Goal: Find specific page/section

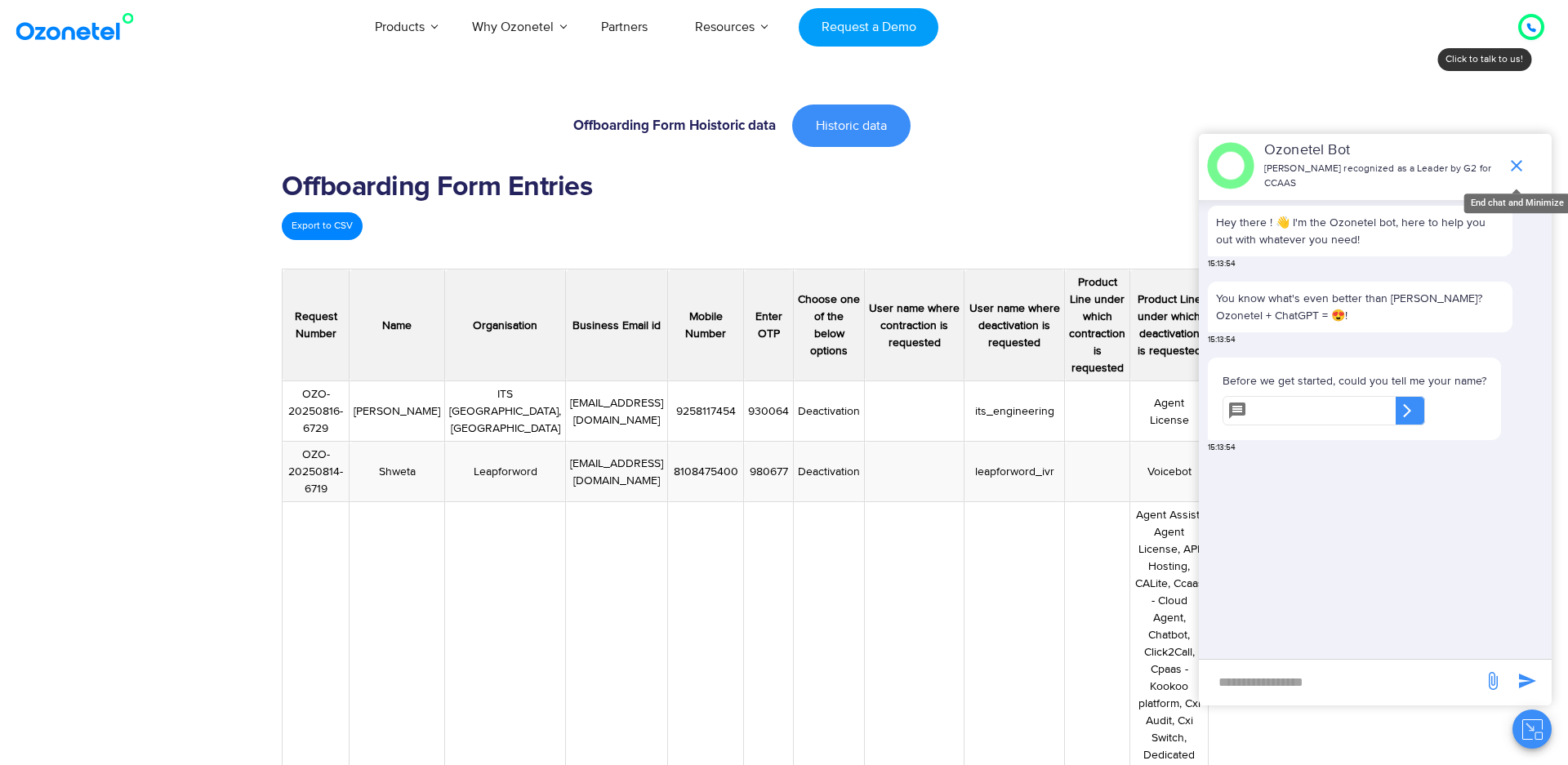
click at [1517, 167] on icon "end chat or minimize" at bounding box center [1516, 166] width 11 height 11
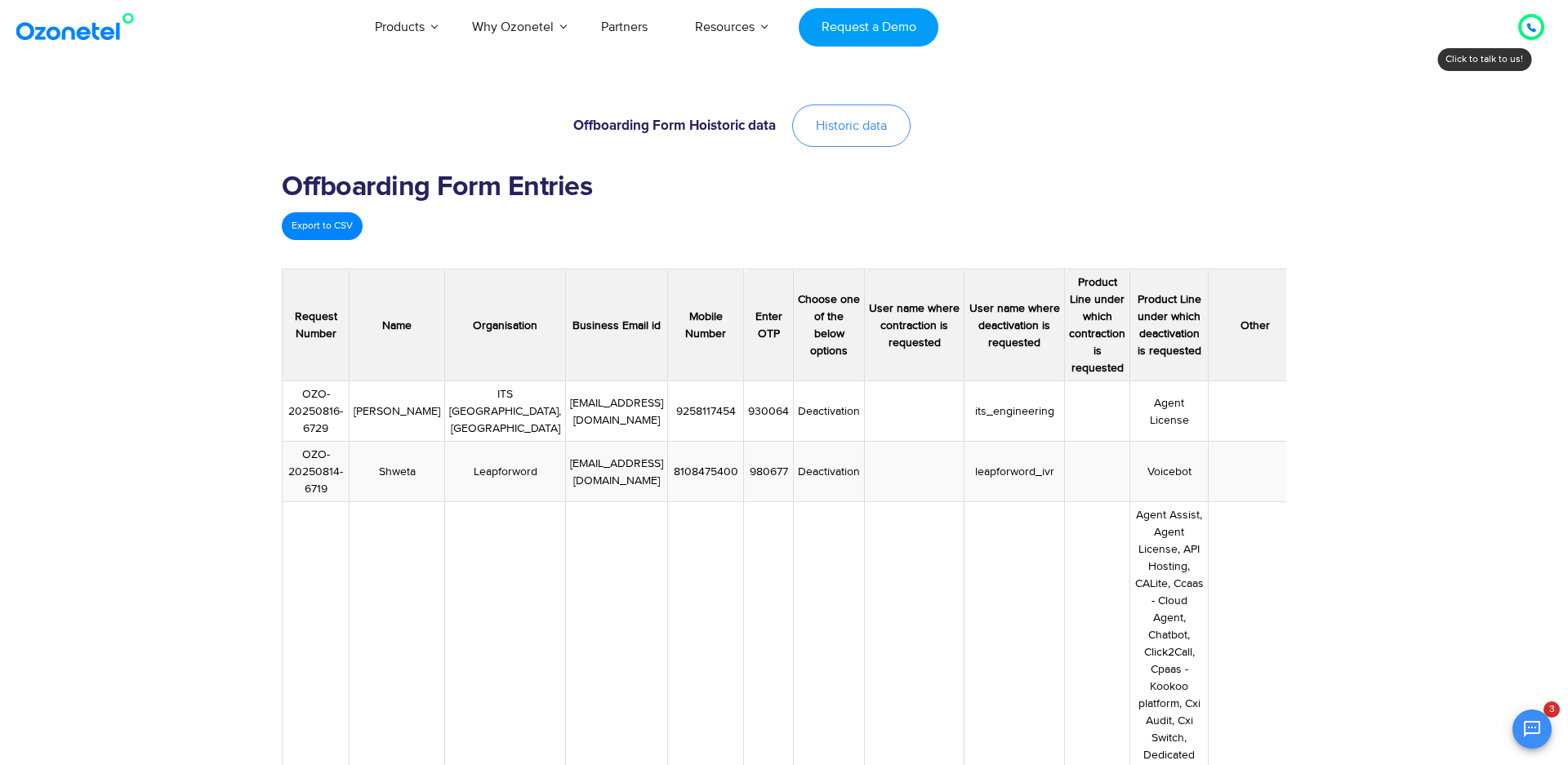
click at [889, 117] on link "Historic data" at bounding box center [851, 126] width 118 height 43
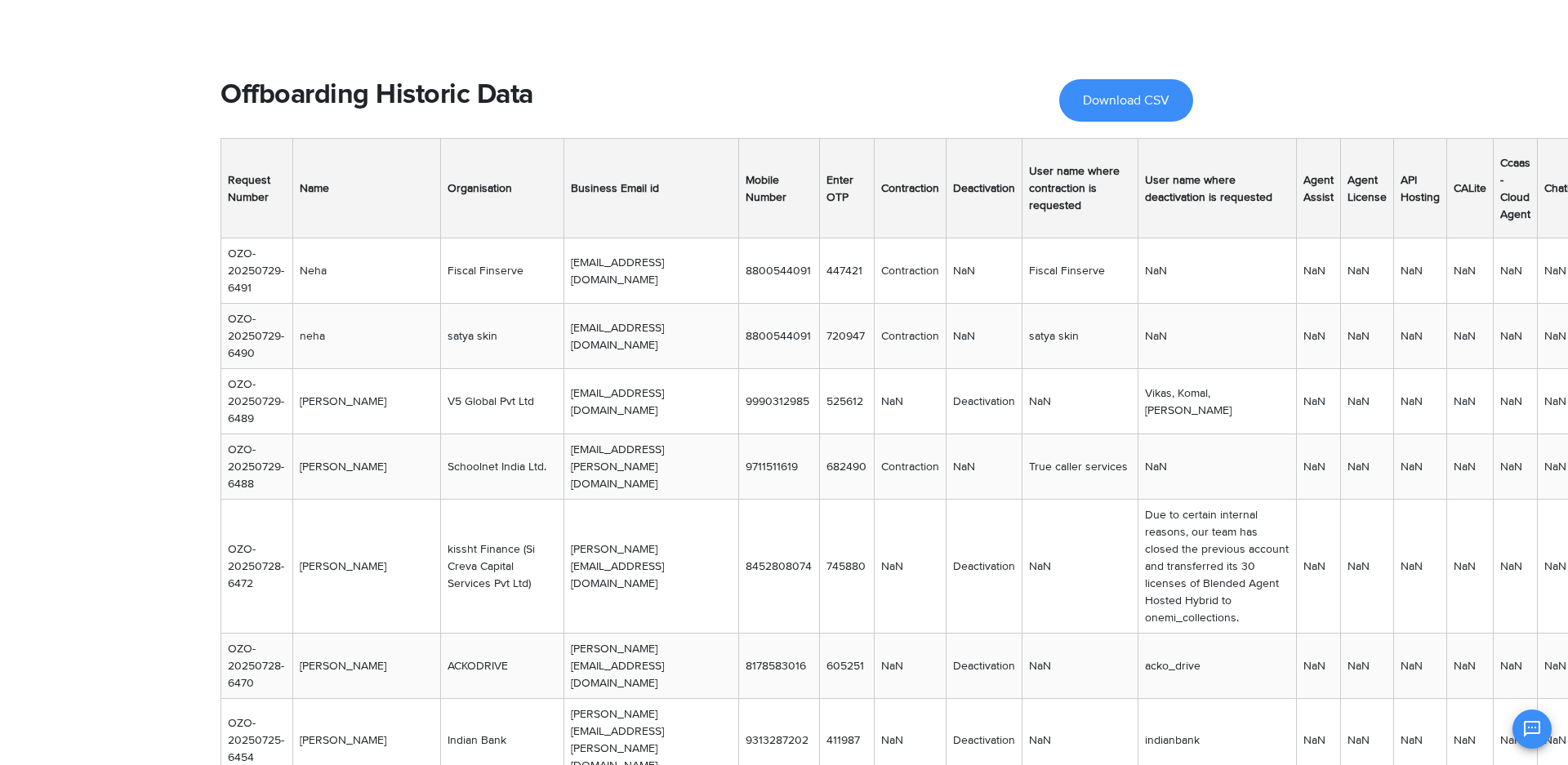
scroll to position [32, 0]
